Goal: Task Accomplishment & Management: Use online tool/utility

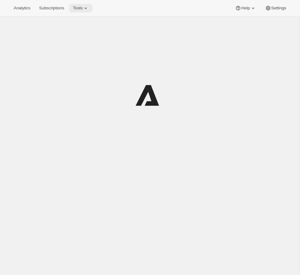
click at [82, 12] on button "Tools" at bounding box center [80, 8] width 23 height 9
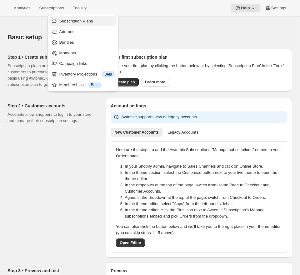
click at [79, 22] on span "Subscription Plans" at bounding box center [76, 21] width 34 height 5
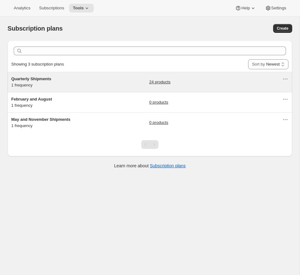
click at [107, 80] on div "Quarterly Shipments 1 frequency 24 products" at bounding box center [146, 82] width 271 height 12
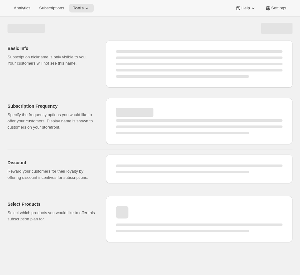
select select "WEEK"
select select "MONTH"
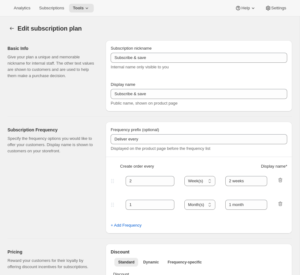
type input "Quarterly Shipments"
type input "Join the Club"
type input "Delivers"
type input "3"
select select "MONTH"
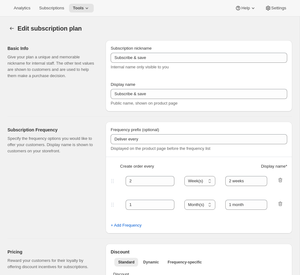
type input "quarterly (Feb, May, Aug, Nov)"
checkbox input "true"
select select "YEARDAY"
select select "2"
select select "5"
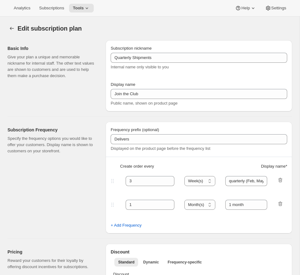
select select "8"
select select "11"
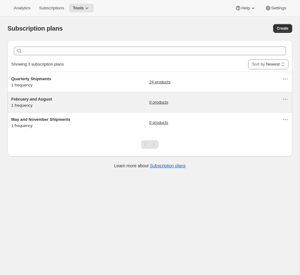
click at [92, 105] on div "February and [DATE] frequency 0 products" at bounding box center [146, 102] width 271 height 12
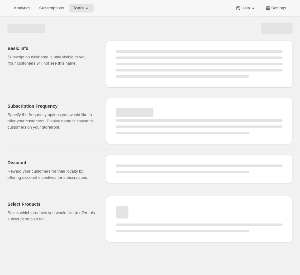
select select "WEEK"
select select "MONTH"
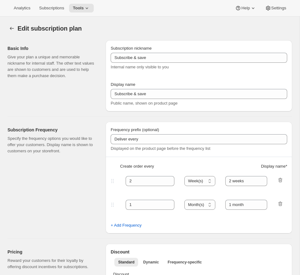
type input "February and August"
type input "Join the Club (February and August)"
type input "Deliver"
type input "6"
select select "MONTH"
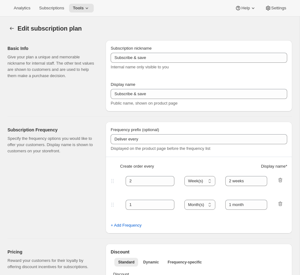
type input "twice yearly (February and August)"
checkbox input "true"
select select "YEARDAY"
select select "2"
select select "8"
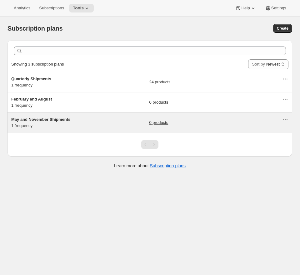
click at [88, 128] on div "May and November Shipments 1 frequency" at bounding box center [50, 122] width 78 height 12
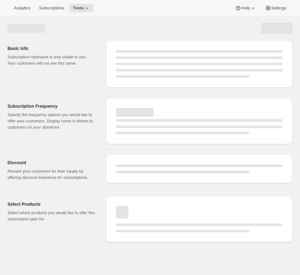
select select "WEEK"
select select "MONTH"
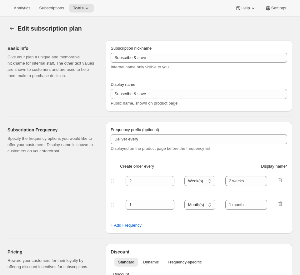
type input "May and November Shipments"
type input "Join the club (May and November)"
type input "Deliver"
type input "6"
select select "MONTH"
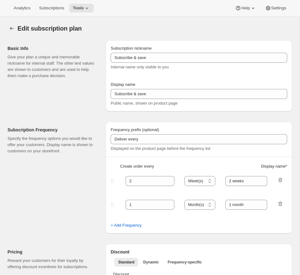
type input "twice yearly (May, November)"
checkbox input "true"
select select "YEARDAY"
select select "5"
select select "11"
